Goal: Task Accomplishment & Management: Manage account settings

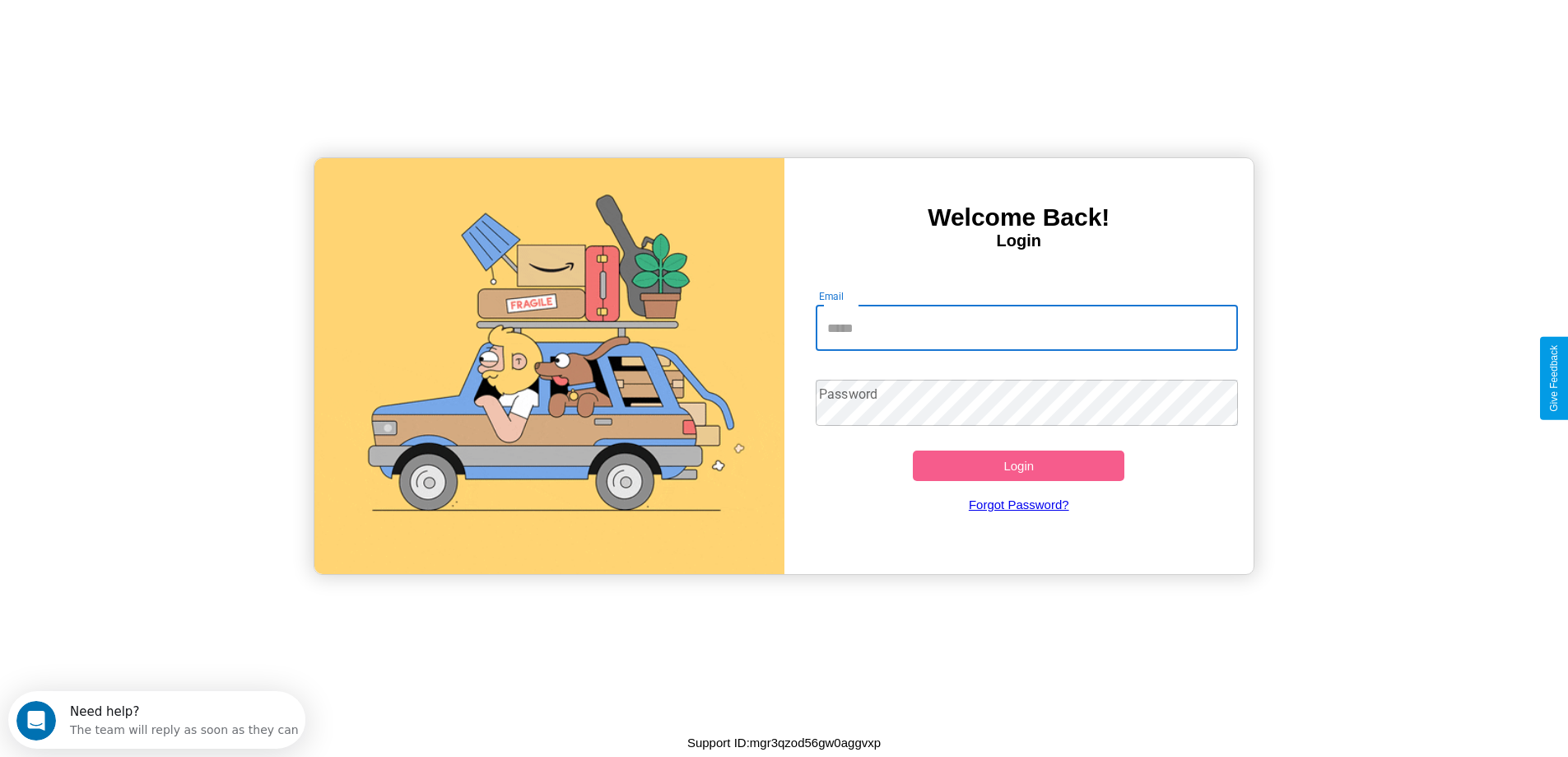
click at [1026, 328] on input "Email" at bounding box center [1026, 328] width 422 height 46
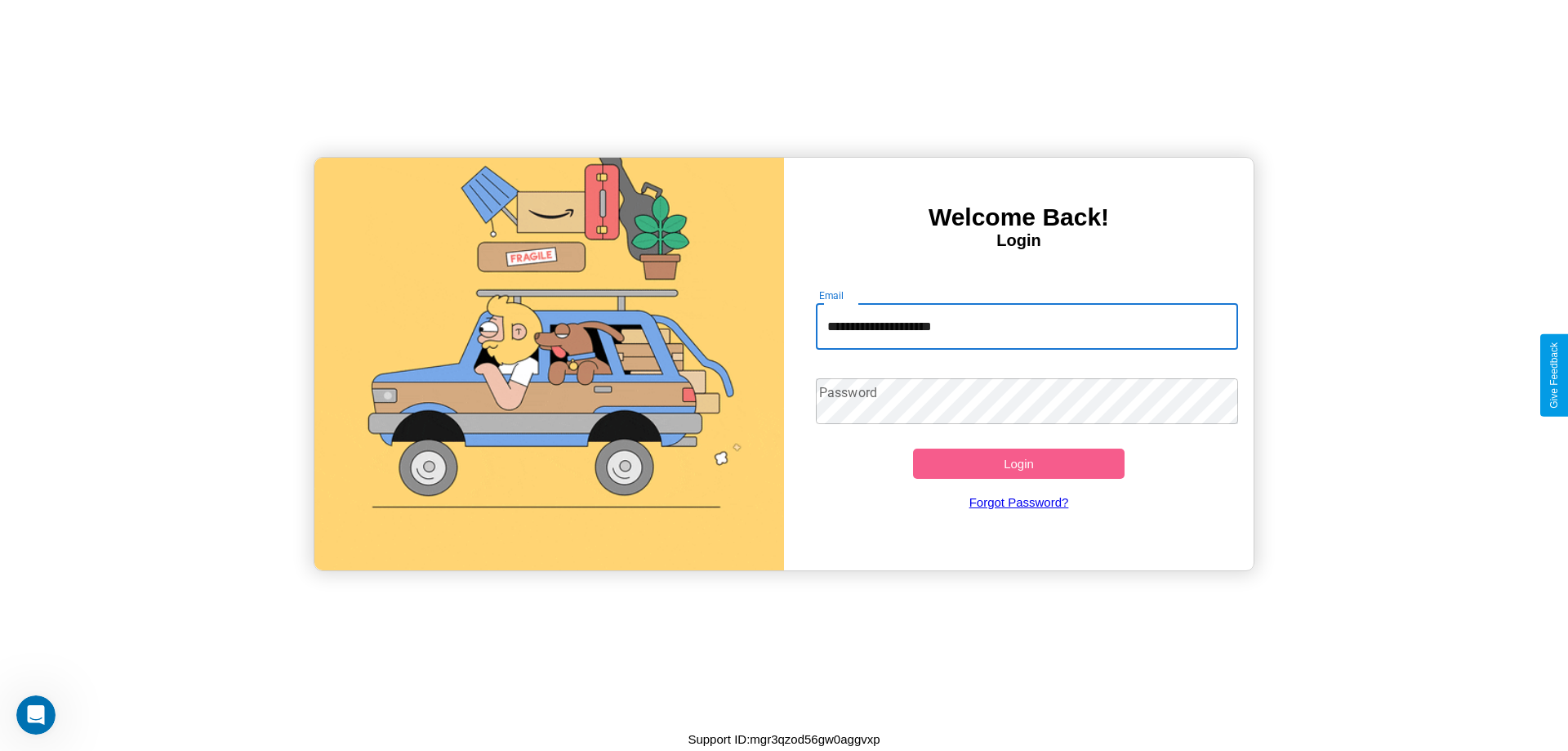
type input "**********"
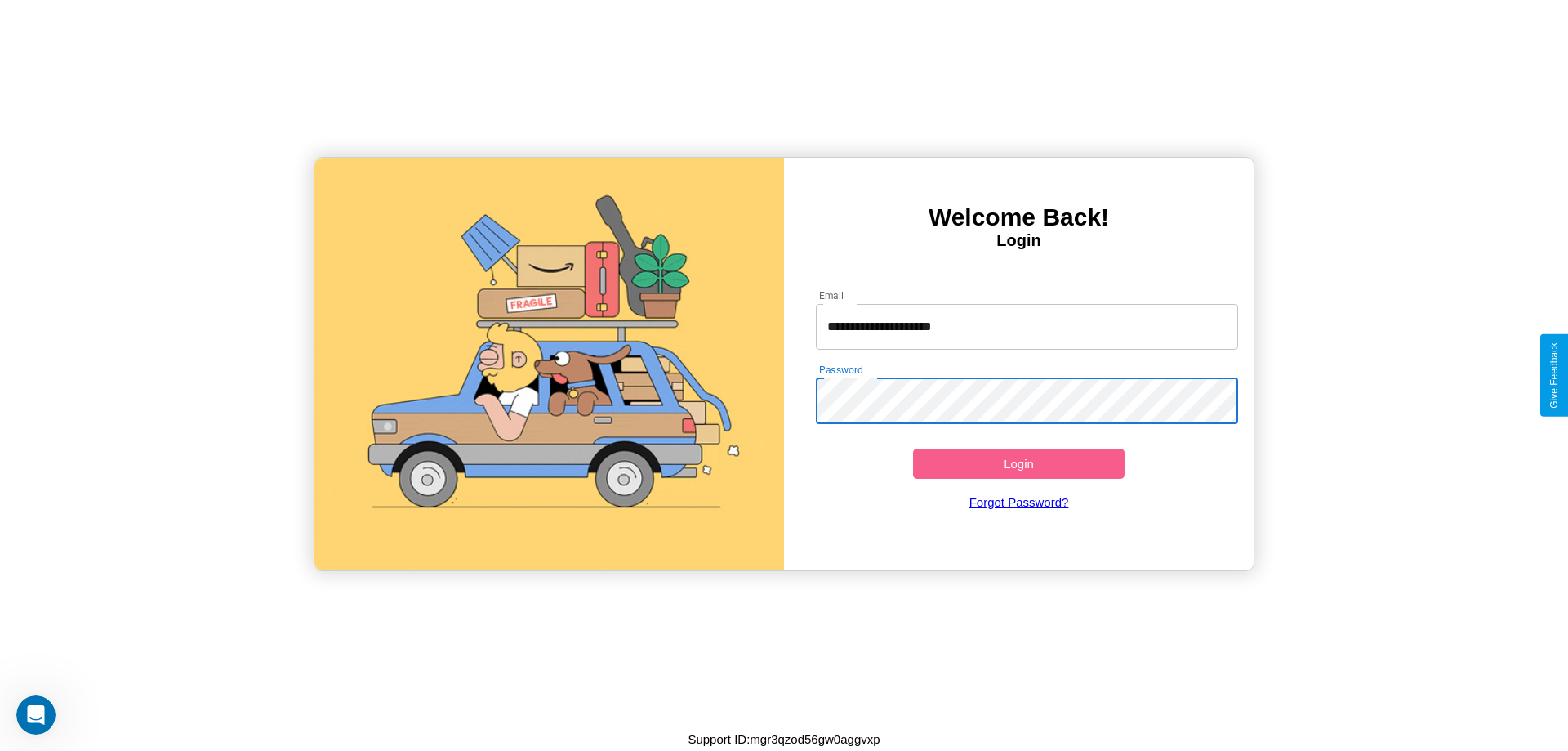
click at [1018, 463] on button "Login" at bounding box center [1018, 463] width 212 height 30
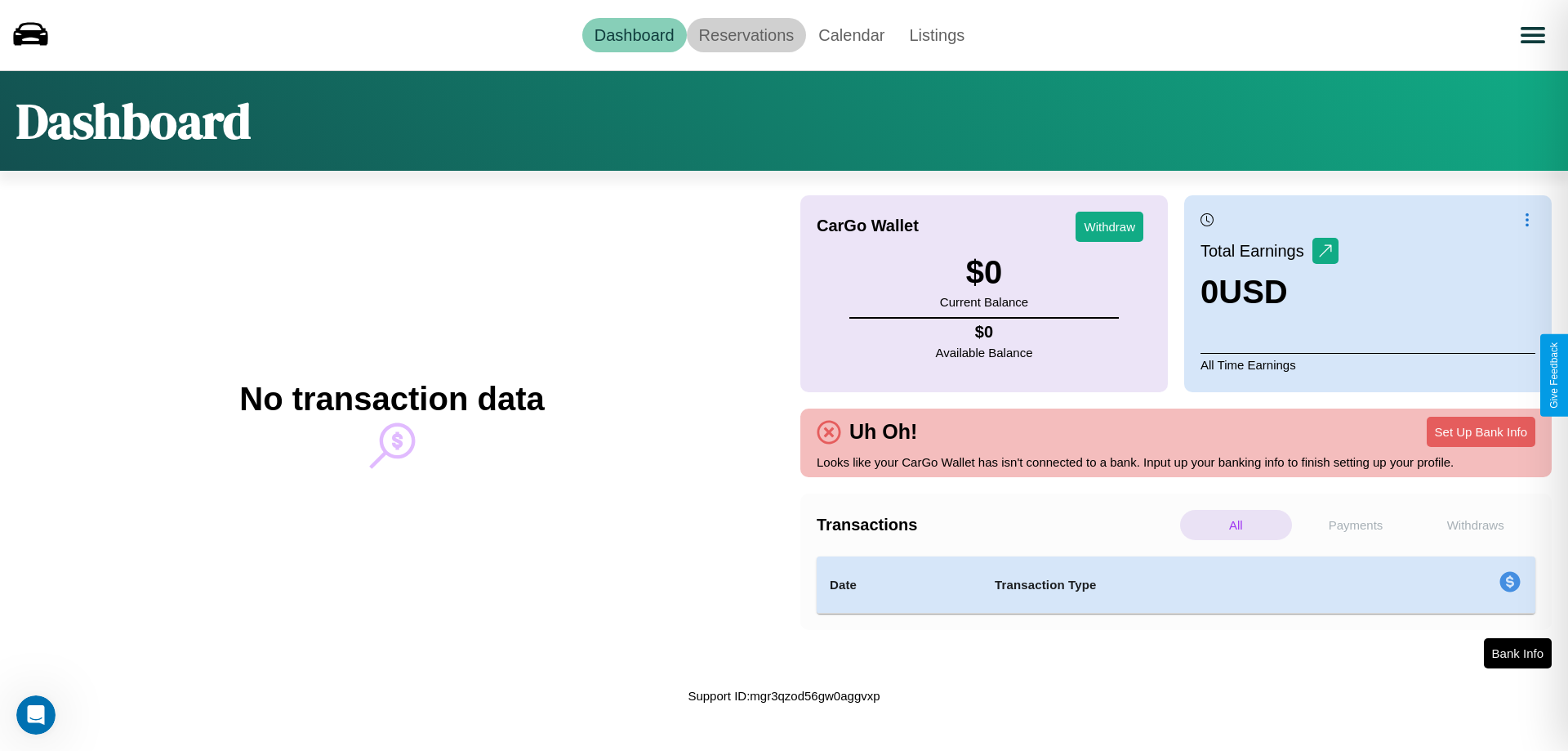
click at [745, 34] on link "Reservations" at bounding box center [746, 35] width 120 height 34
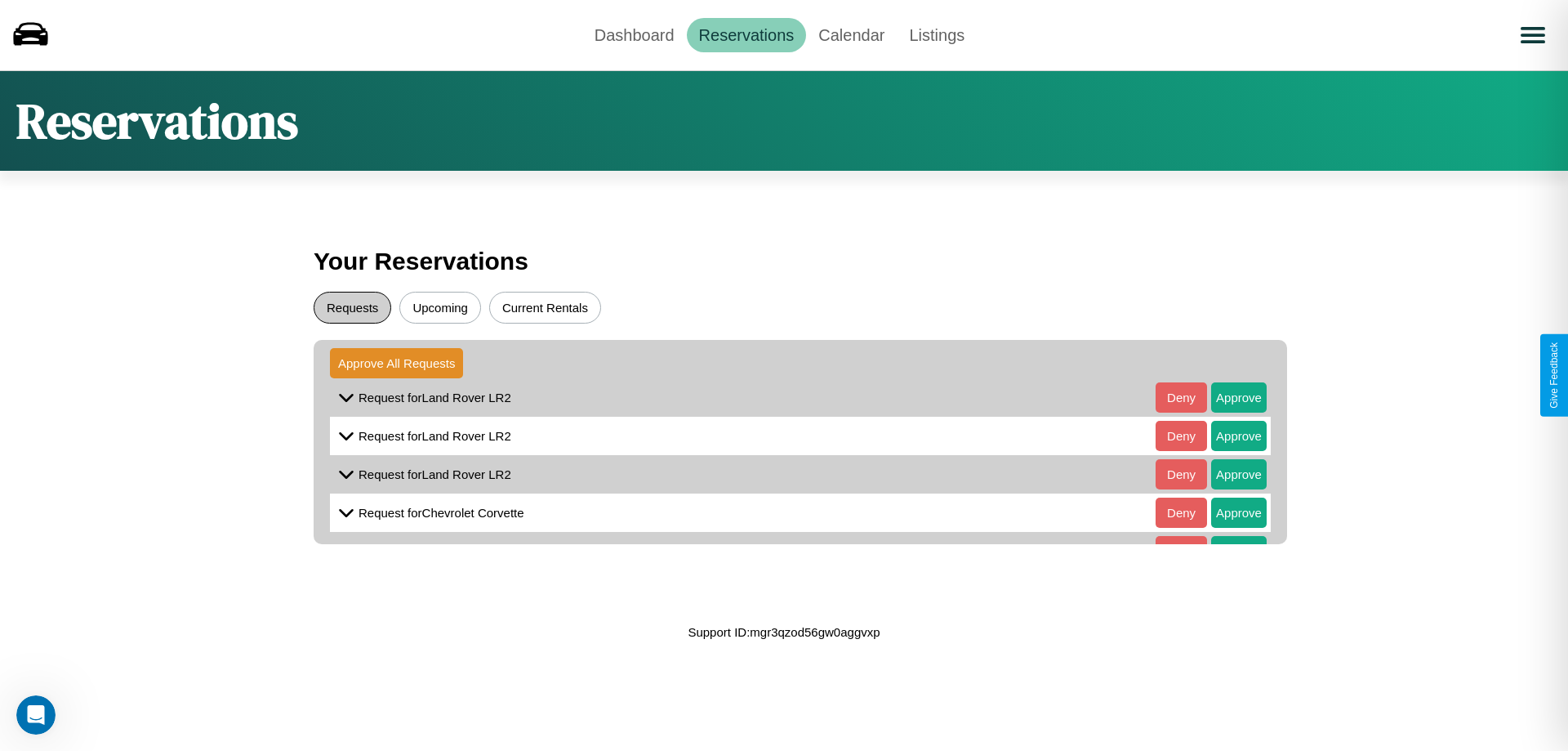
click at [352, 307] on button "Requests" at bounding box center [352, 307] width 78 height 32
click at [1226, 397] on button "Approve" at bounding box center [1238, 397] width 56 height 30
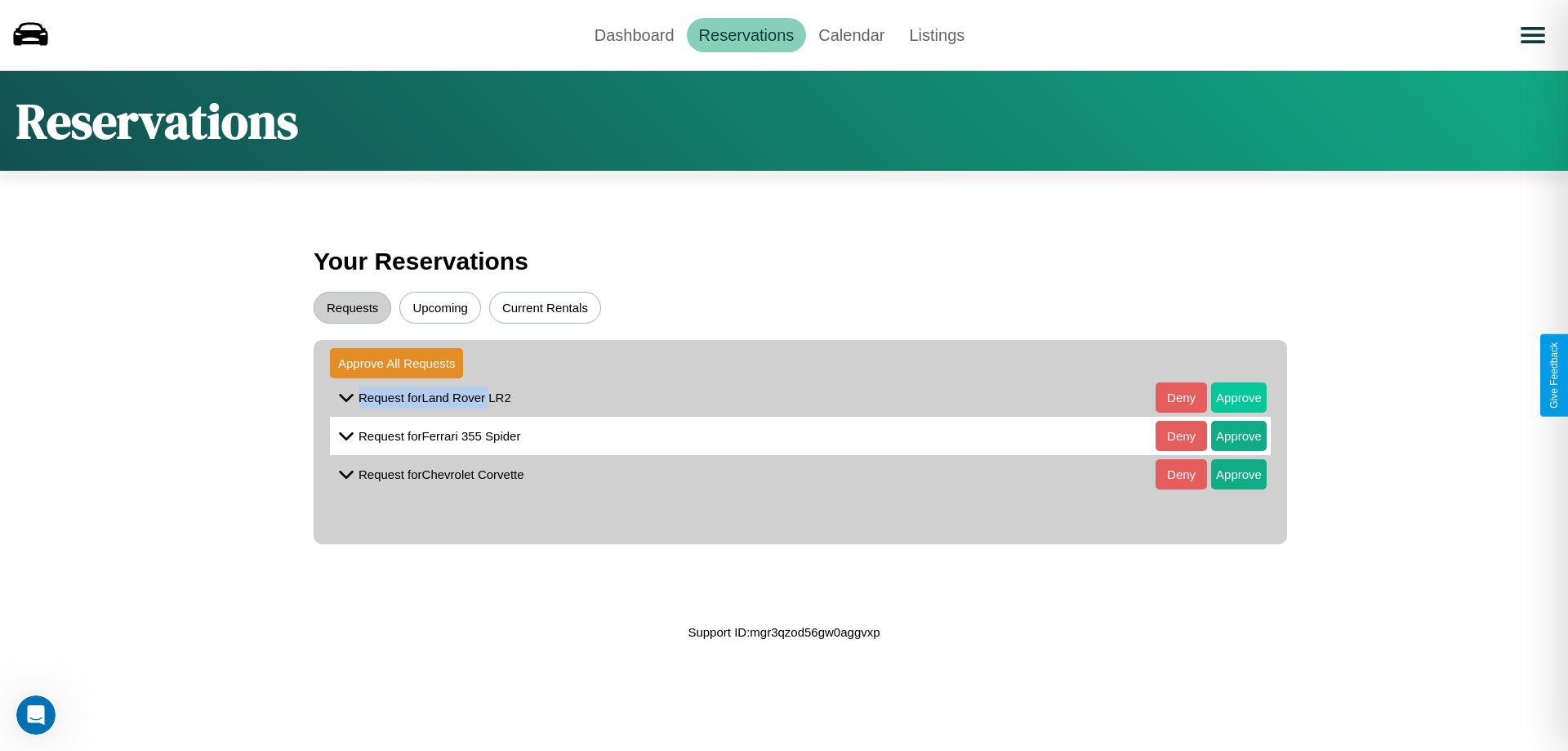
click at [1226, 397] on button "Approve" at bounding box center [1238, 397] width 56 height 30
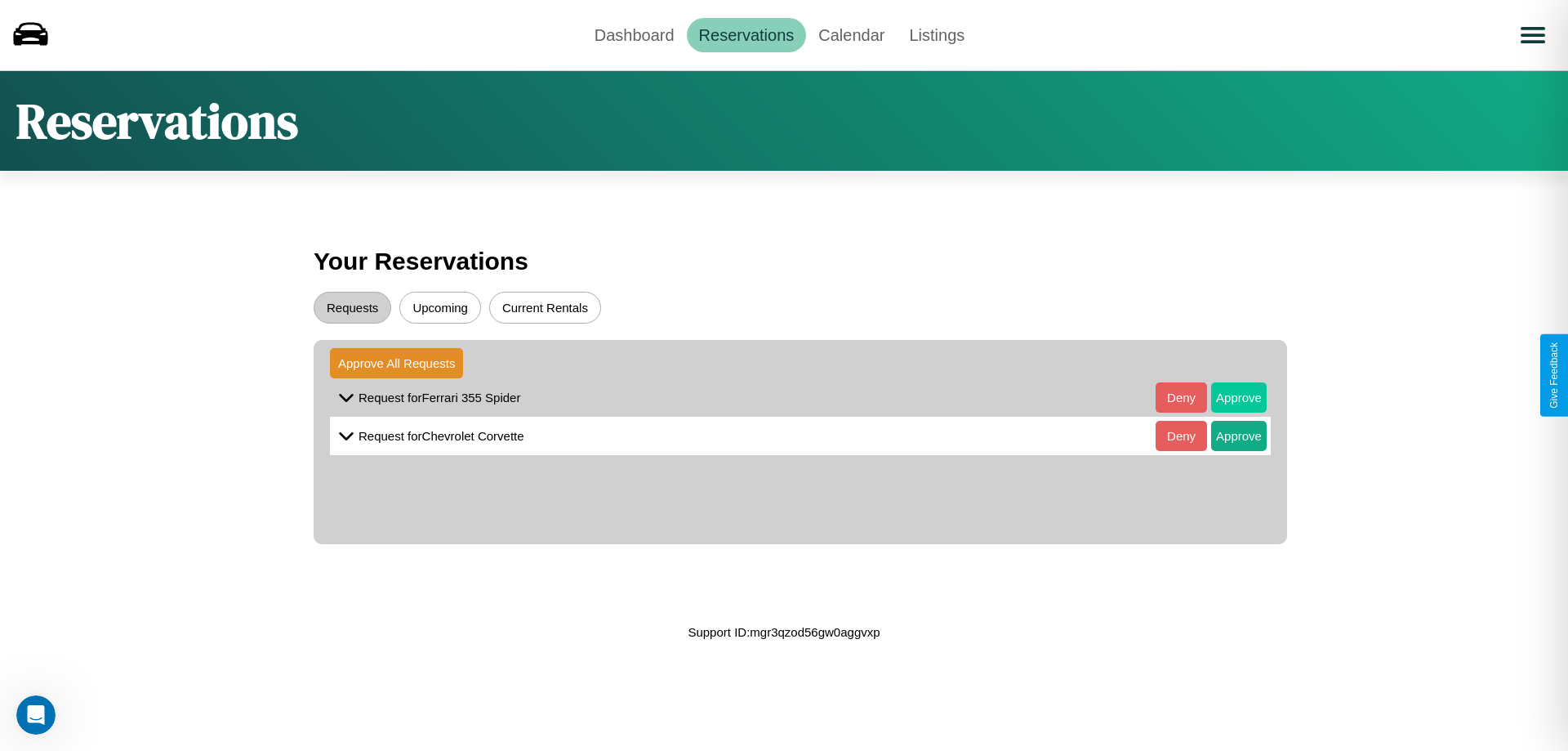
click at [1226, 397] on button "Approve" at bounding box center [1238, 397] width 56 height 30
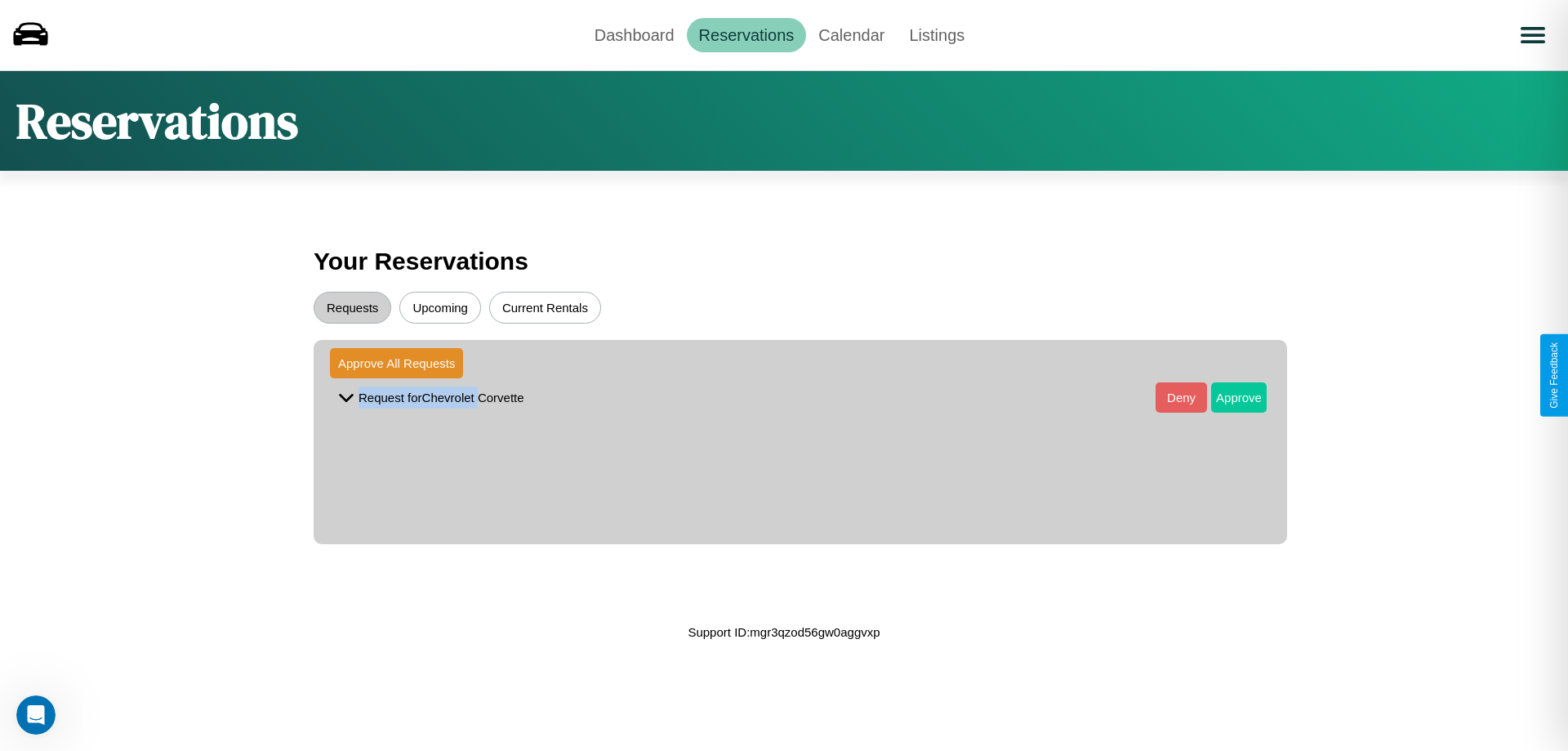
click at [1226, 397] on button "Approve" at bounding box center [1238, 397] width 56 height 30
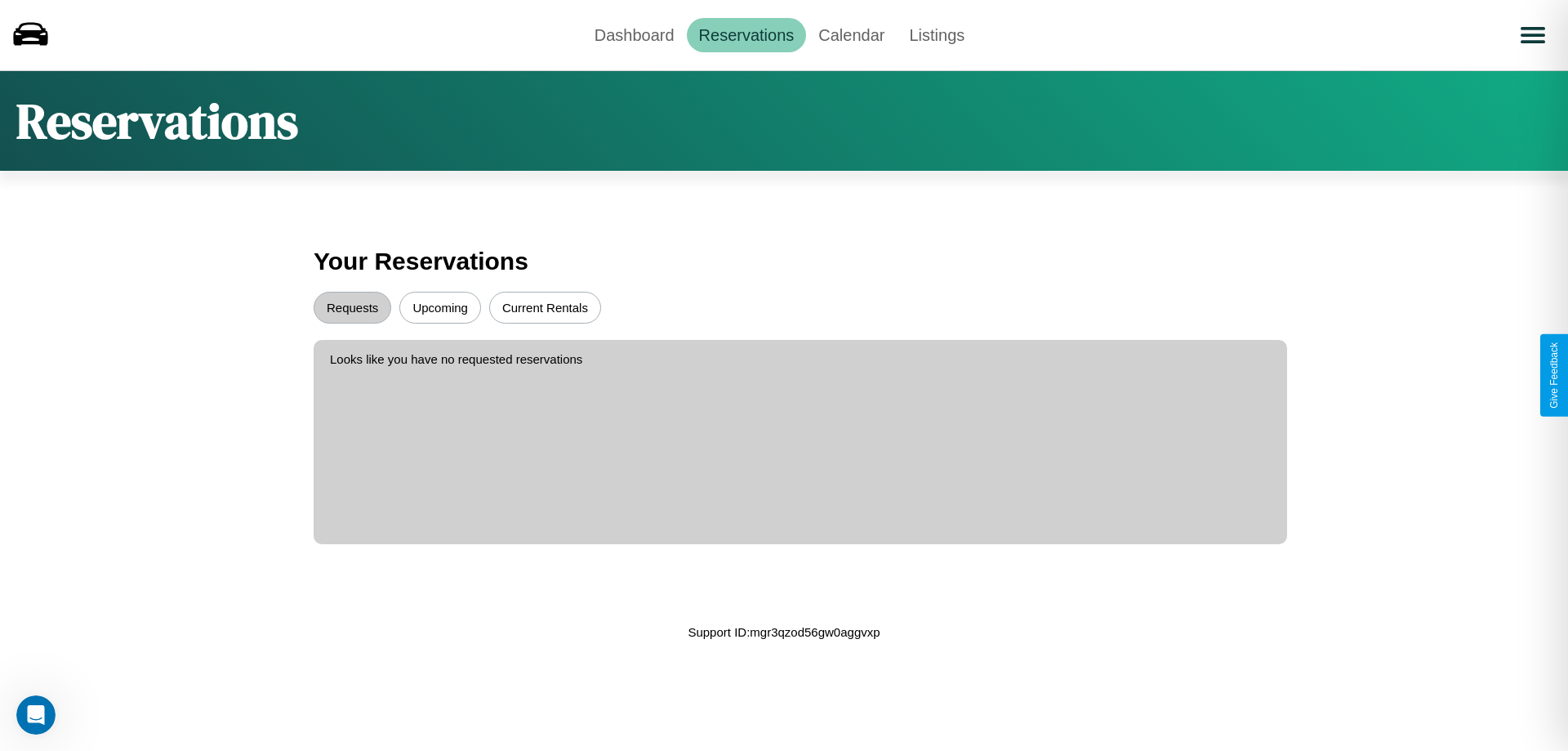
click at [440, 307] on button "Upcoming" at bounding box center [440, 307] width 81 height 32
click at [851, 34] on link "Calendar" at bounding box center [852, 35] width 91 height 34
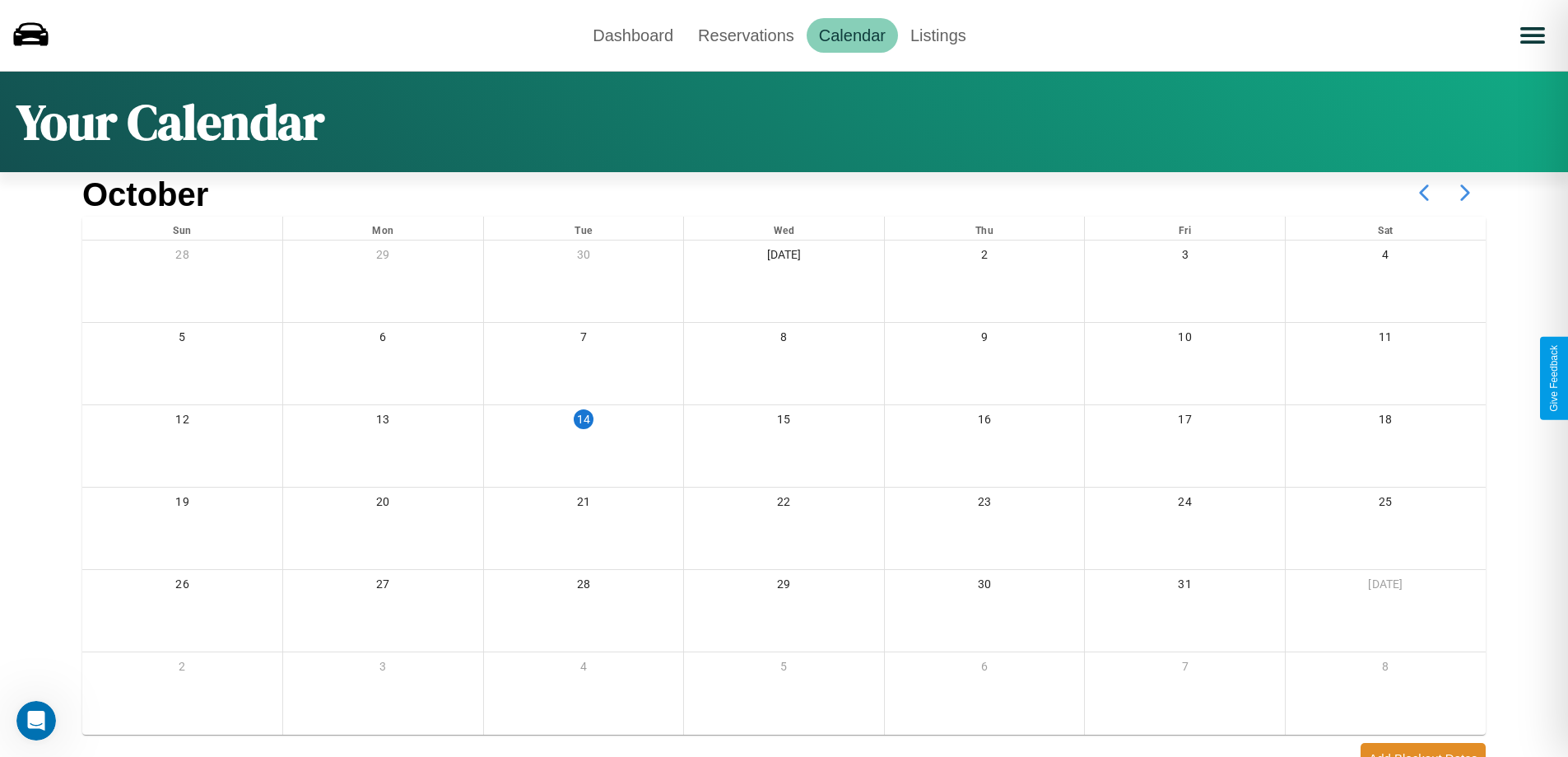
click at [1465, 193] on icon at bounding box center [1465, 193] width 41 height 41
click at [633, 35] on link "Dashboard" at bounding box center [633, 35] width 105 height 35
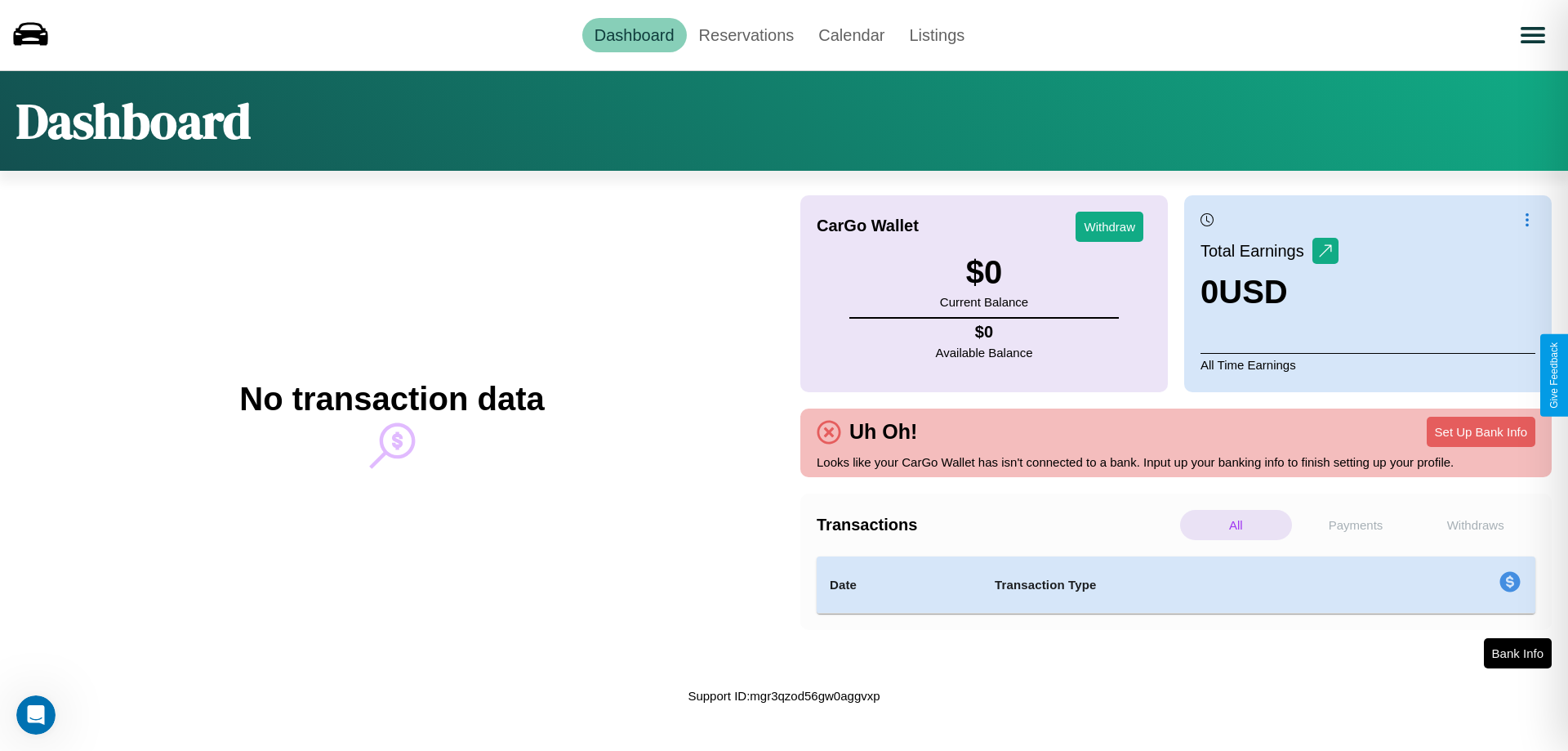
click at [1475, 525] on p "Withdraws" at bounding box center [1475, 525] width 112 height 30
click at [1356, 525] on p "Payments" at bounding box center [1356, 525] width 112 height 30
